Goal: Find specific page/section: Find specific page/section

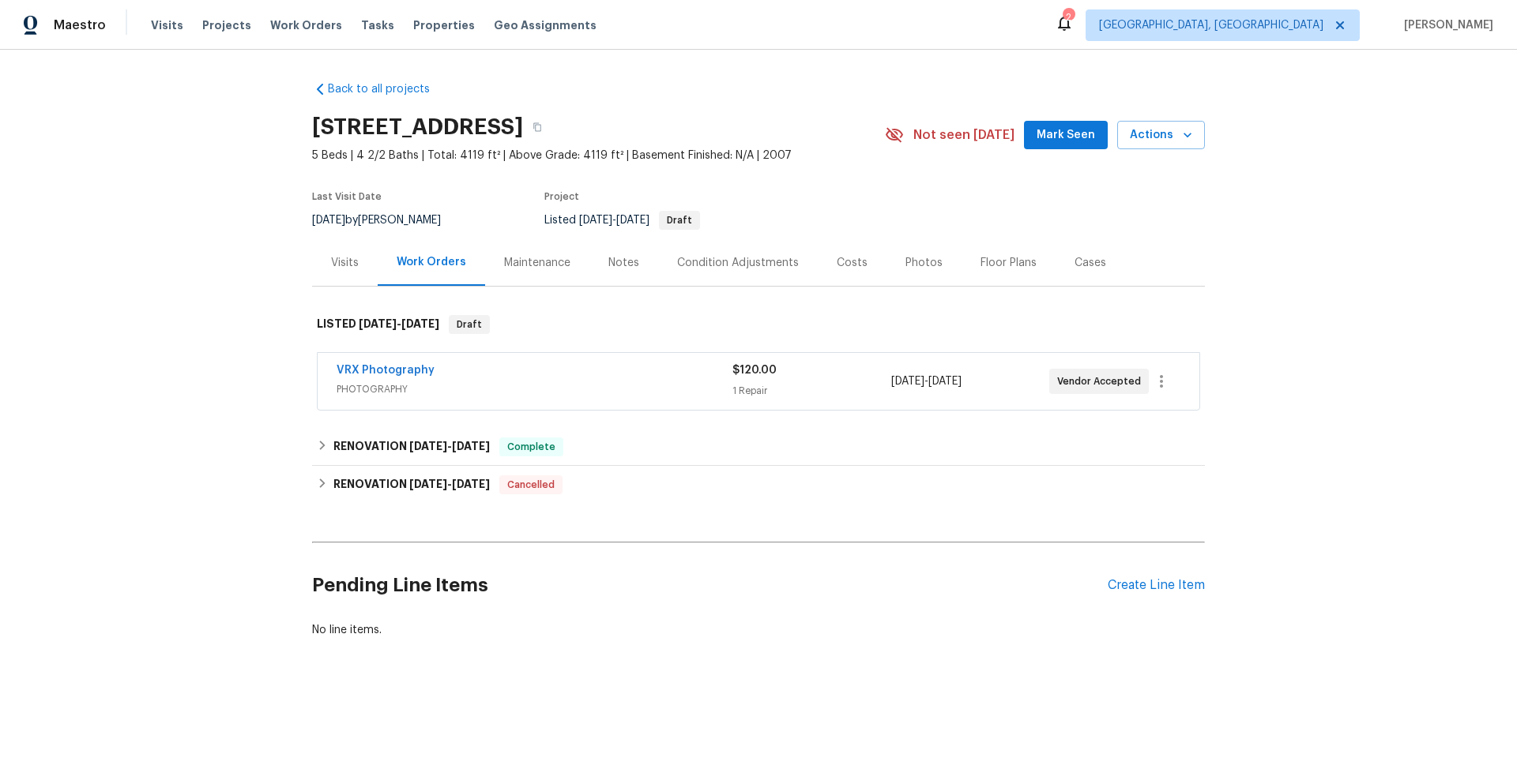
click at [582, 387] on span "PHOTOGRAPHY" at bounding box center [534, 389] width 396 height 16
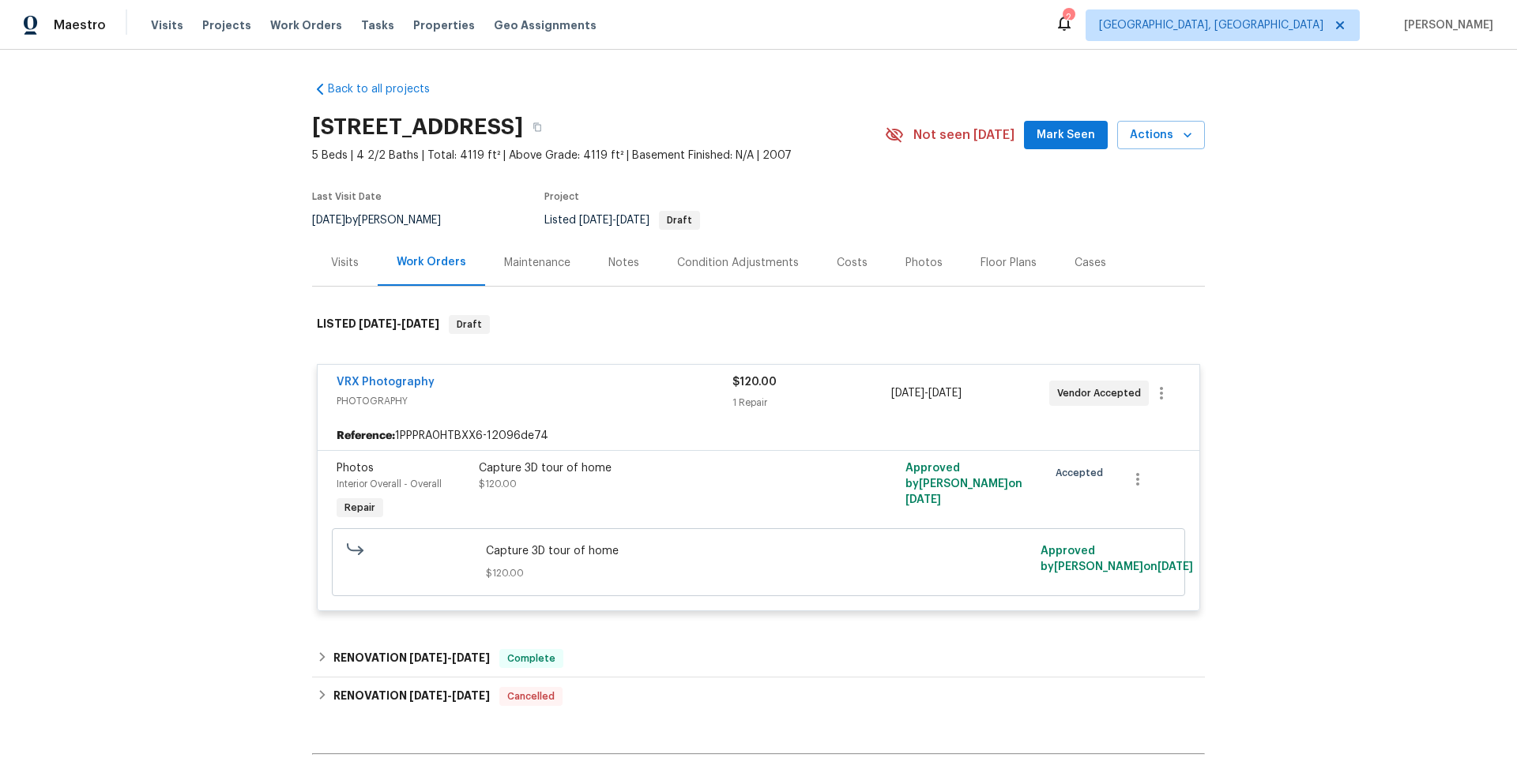
drag, startPoint x: 188, startPoint y: 326, endPoint x: 216, endPoint y: 407, distance: 85.7
click at [192, 326] on div "Back to all projects 2005 Shingleback Dr, Wake Forest, NC 27587 5 Beds | 4 2/2 …" at bounding box center [758, 417] width 1517 height 735
click at [617, 265] on div "Notes" at bounding box center [623, 263] width 31 height 16
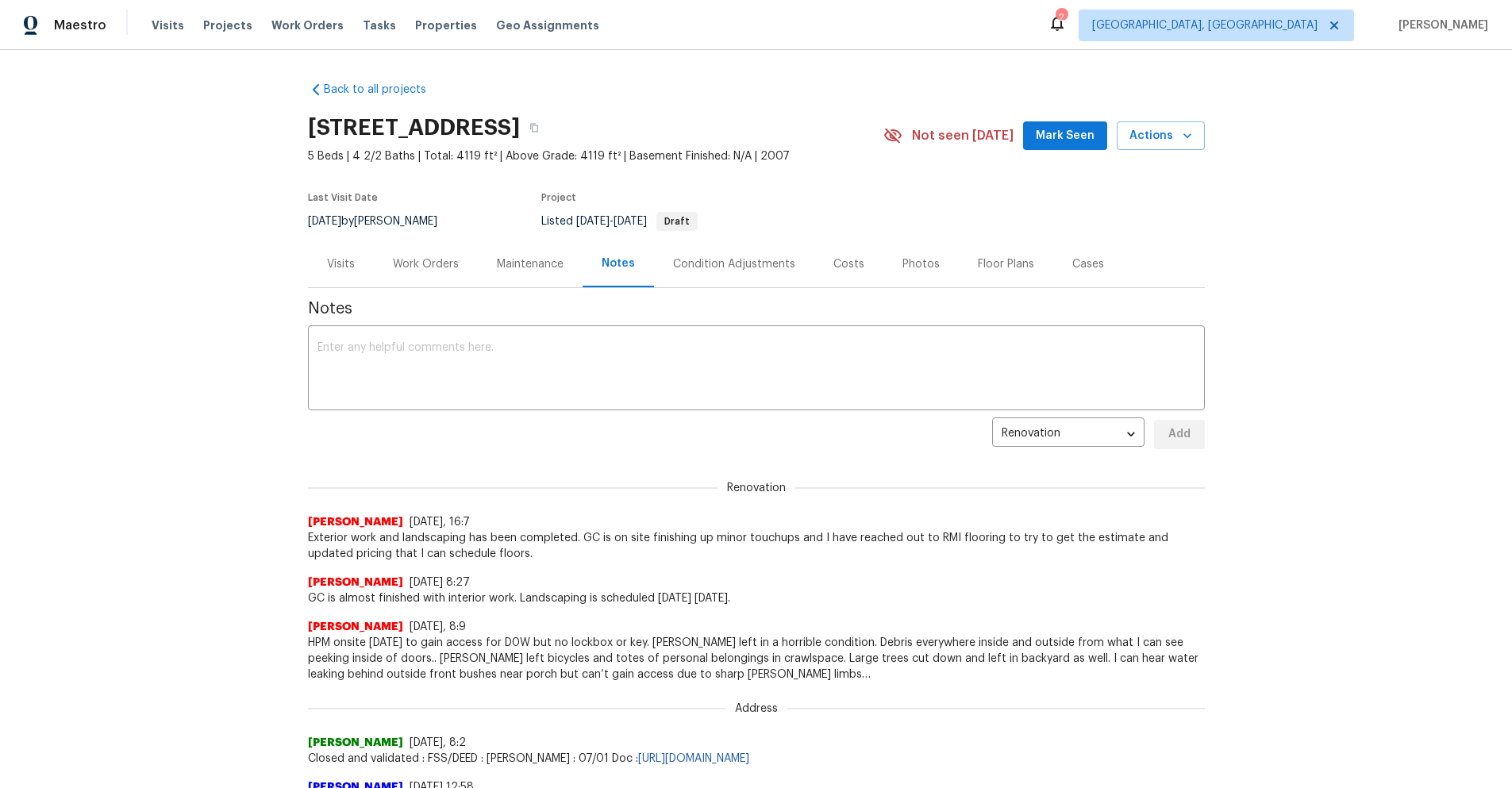
click at [331, 269] on div "Visits" at bounding box center [340, 265] width 28 height 16
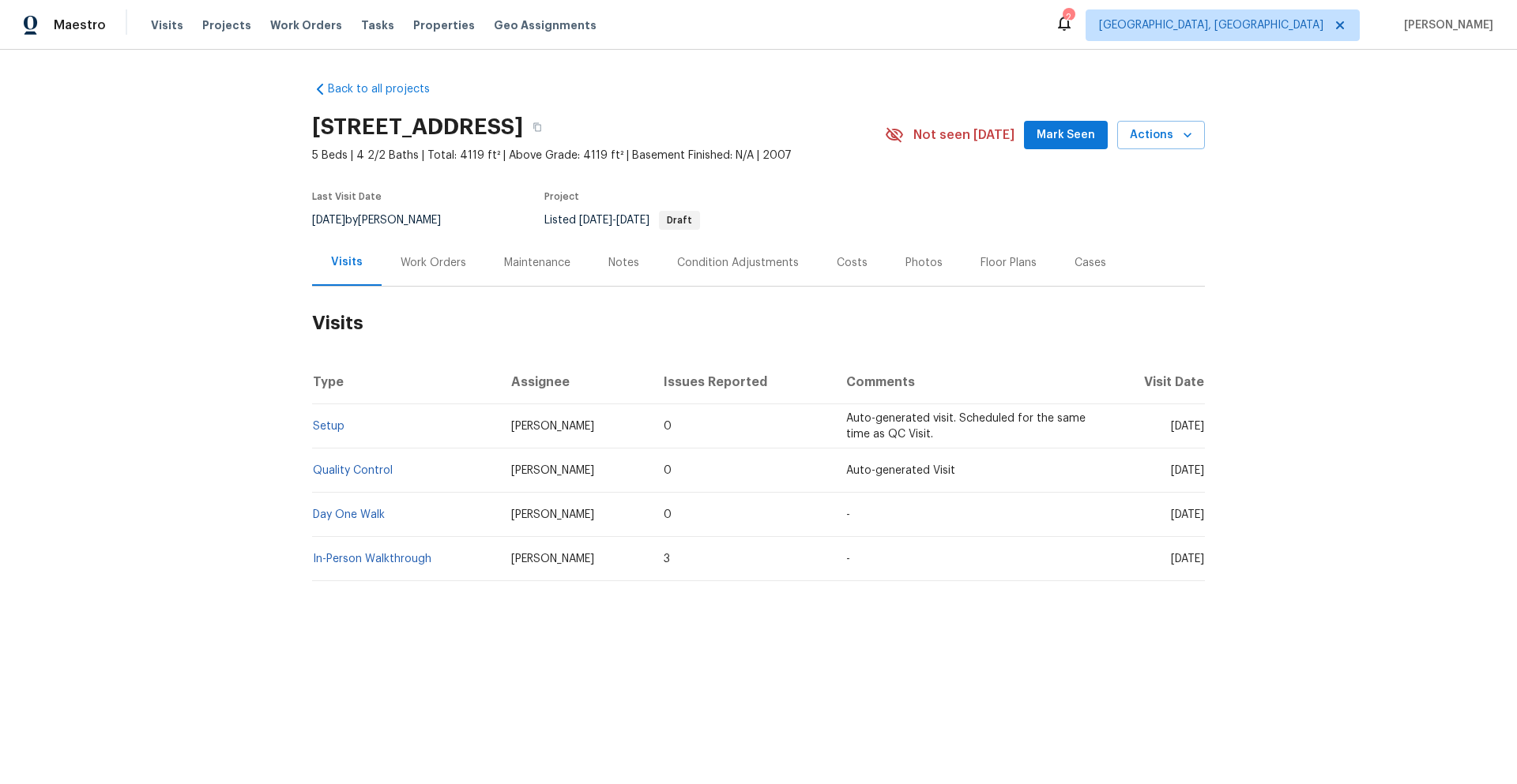
click at [324, 416] on td "Setup" at bounding box center [405, 426] width 186 height 44
click at [321, 426] on link "Setup" at bounding box center [329, 426] width 32 height 11
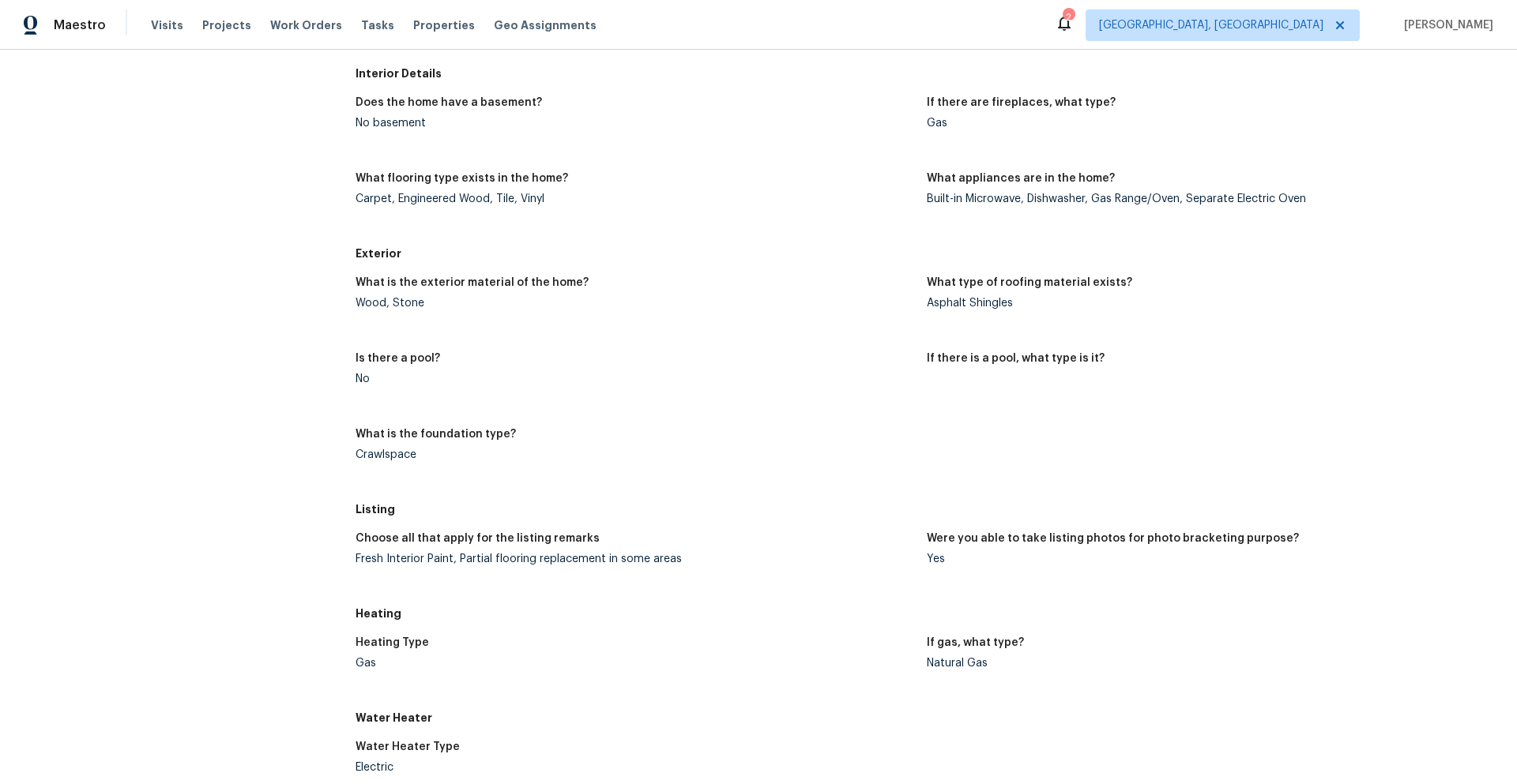
scroll to position [351, 0]
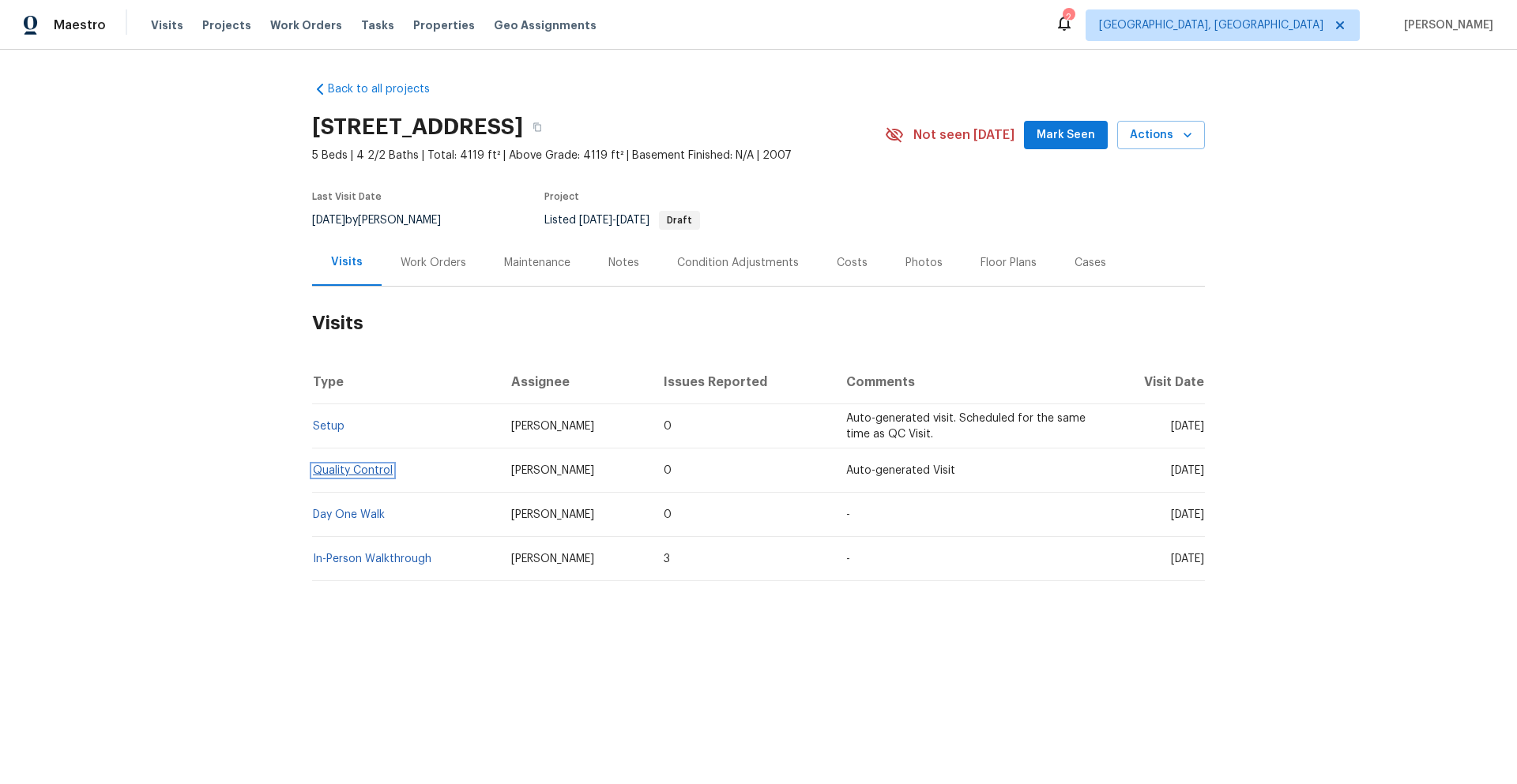
click at [352, 473] on link "Quality Control" at bounding box center [353, 471] width 80 height 11
click at [358, 512] on link "Day One Walk" at bounding box center [349, 515] width 72 height 11
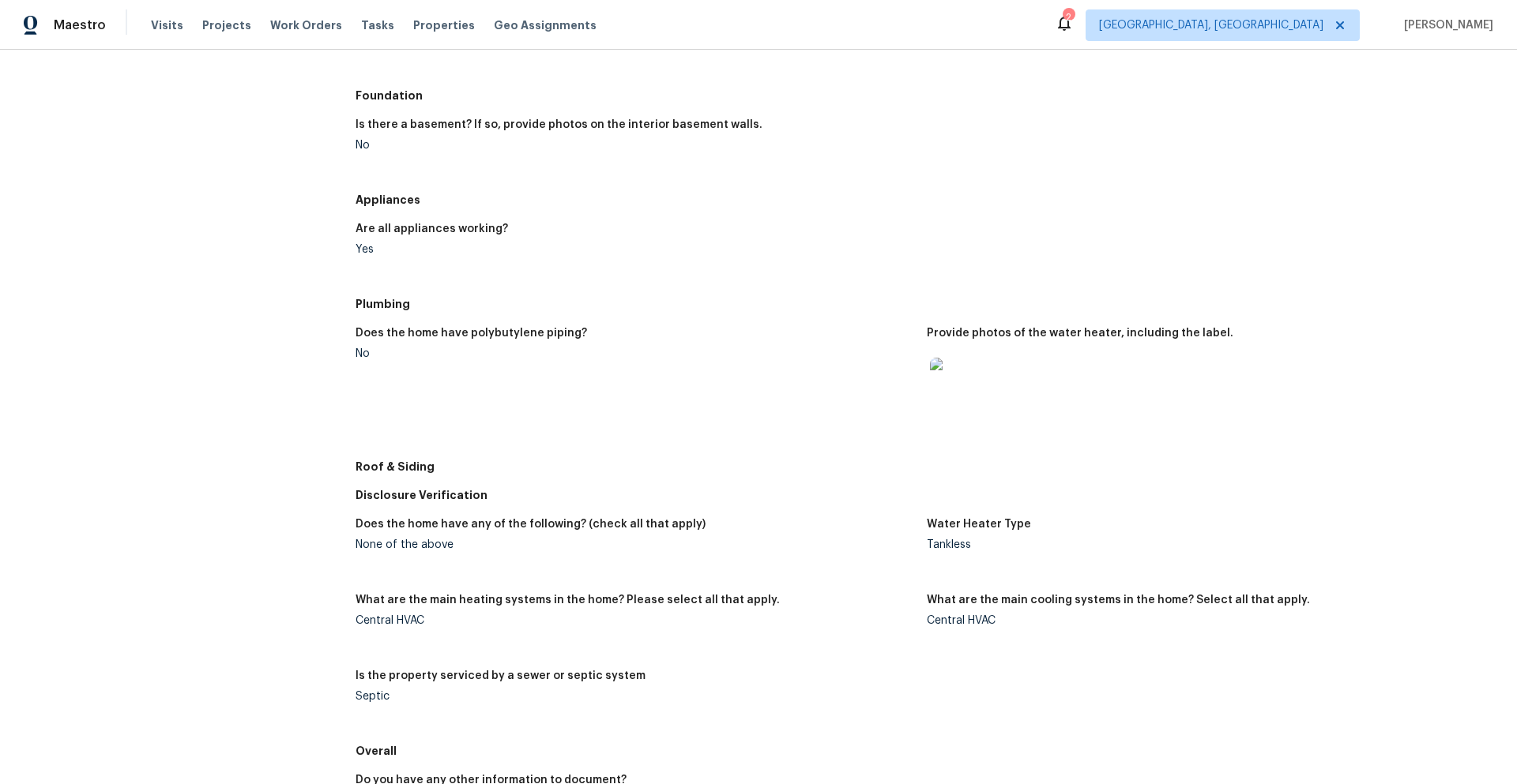
scroll to position [706, 0]
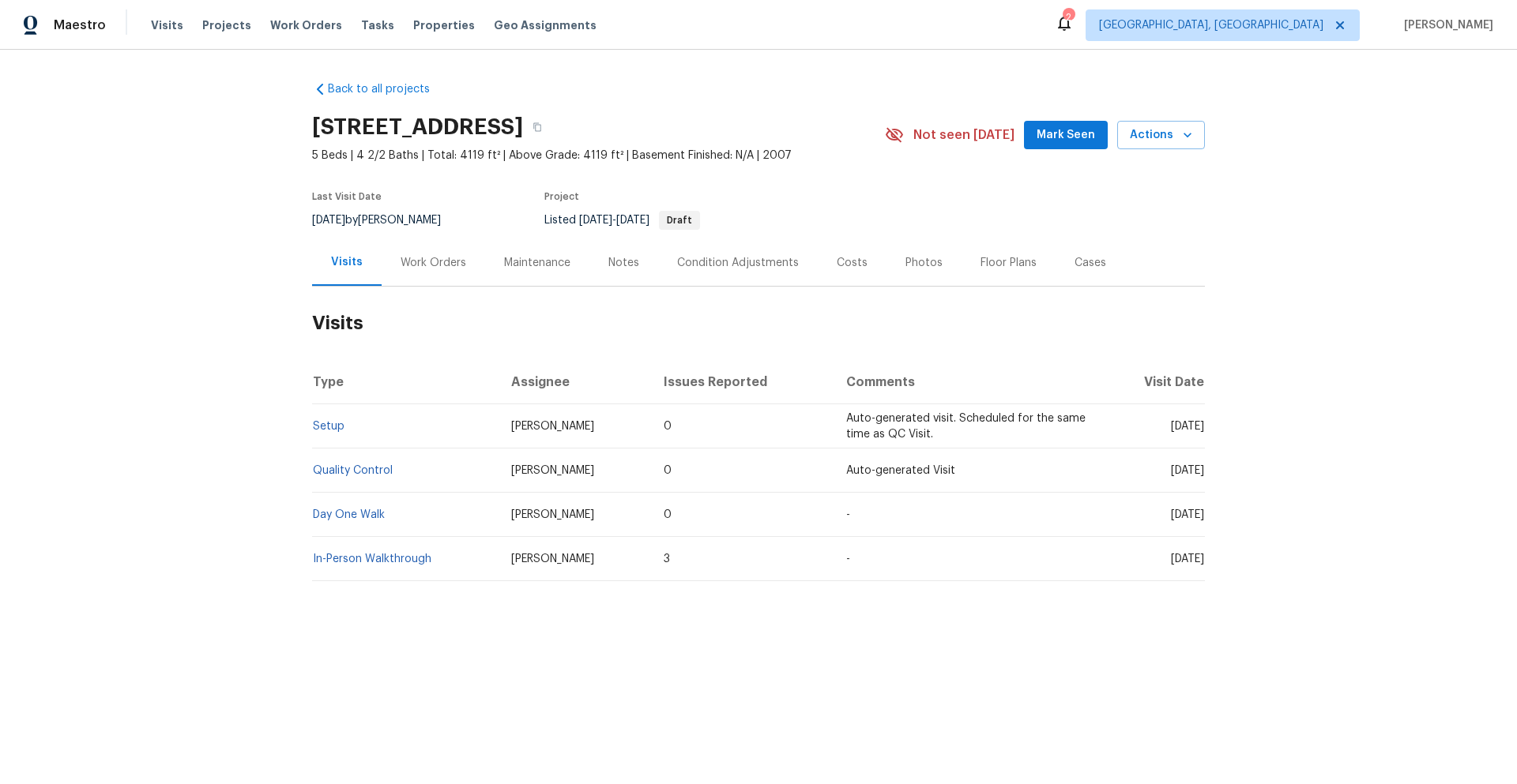
click at [608, 266] on div "Notes" at bounding box center [623, 263] width 31 height 16
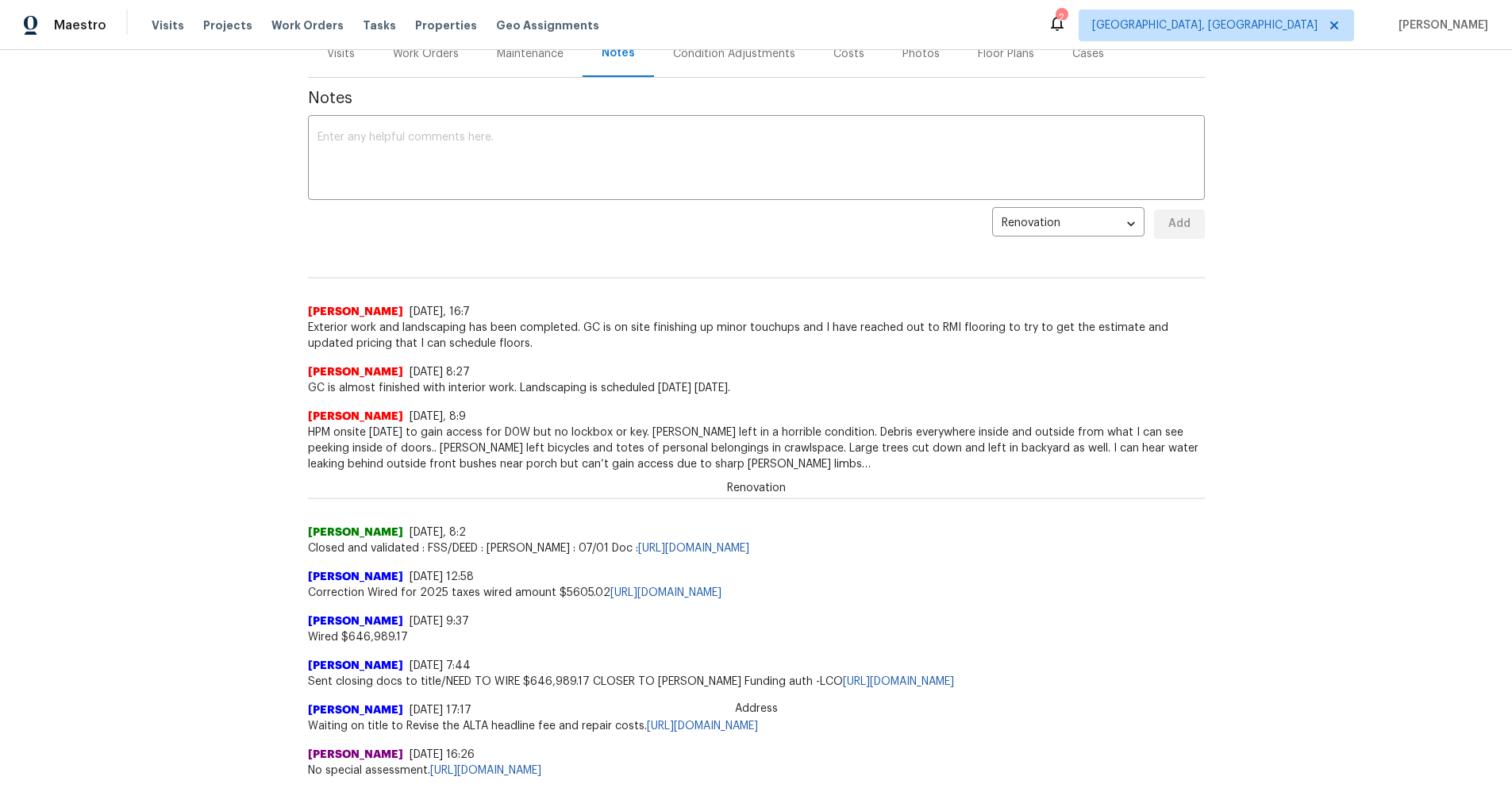
scroll to position [238, 0]
